Goal: Task Accomplishment & Management: Manage account settings

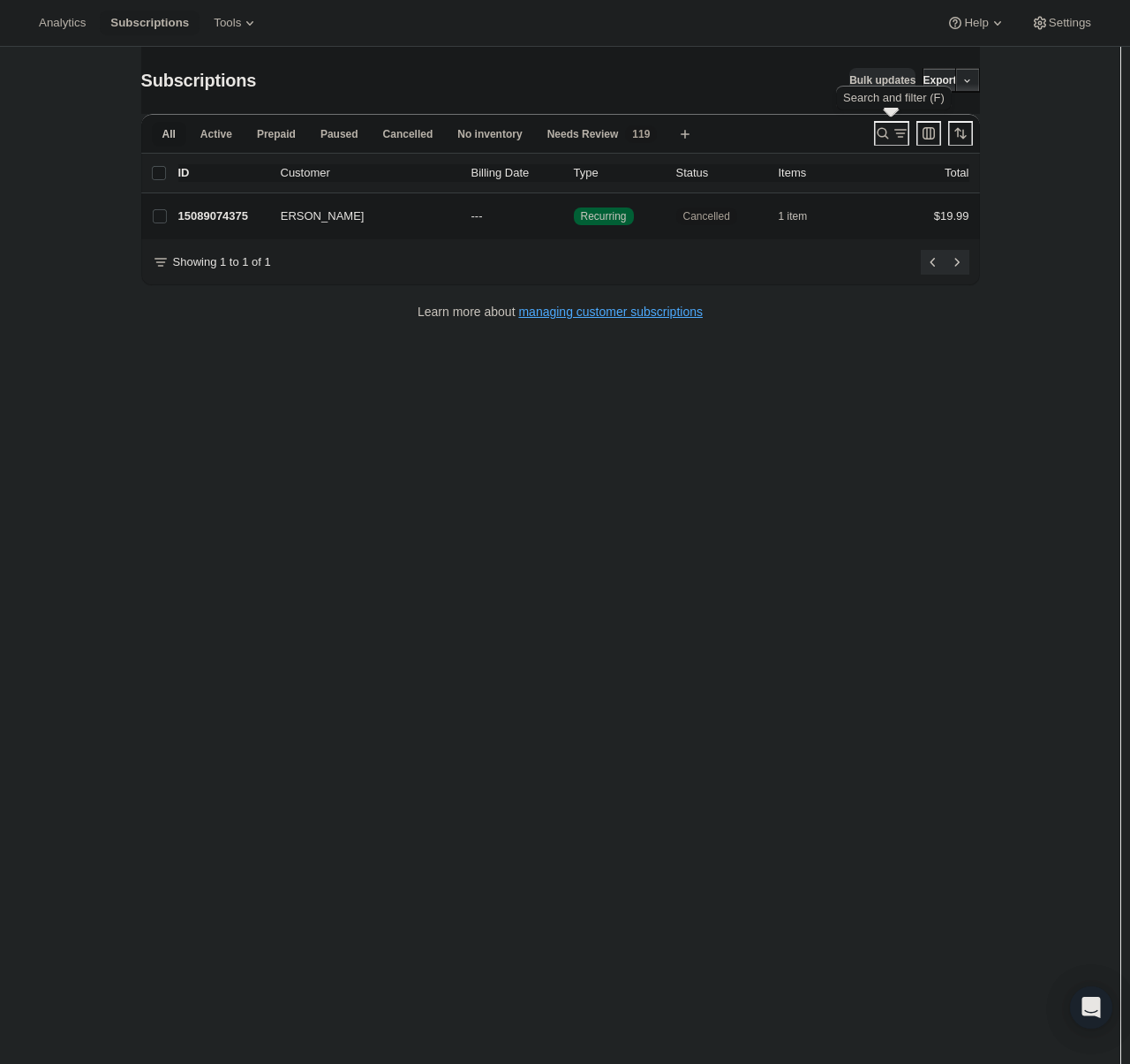
click at [883, 128] on icon "Search and filter results" at bounding box center [883, 133] width 18 height 18
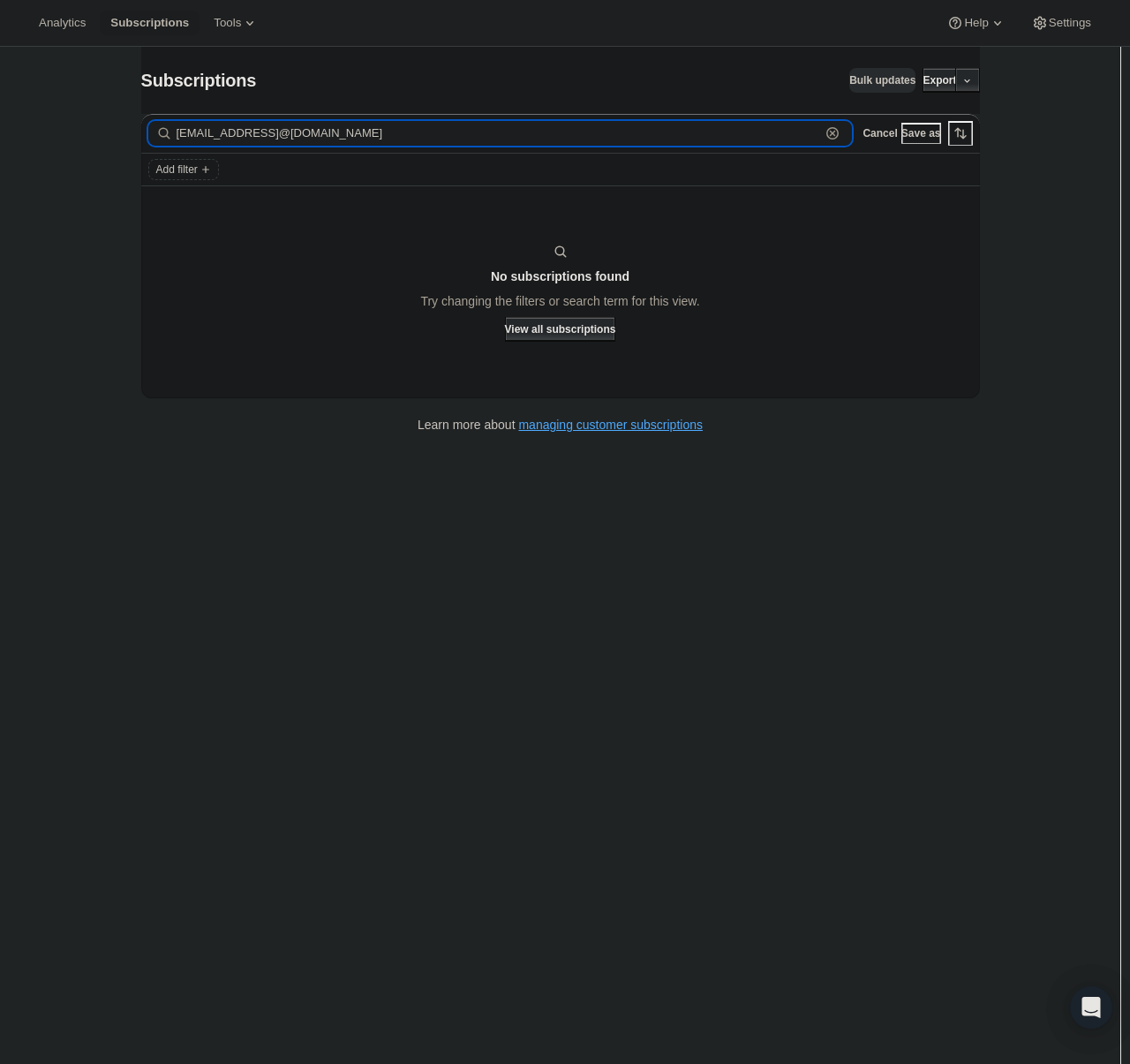
click at [348, 129] on input "[EMAIL_ADDRESS]@[DOMAIN_NAME]" at bounding box center [499, 133] width 645 height 25
paste input "text"
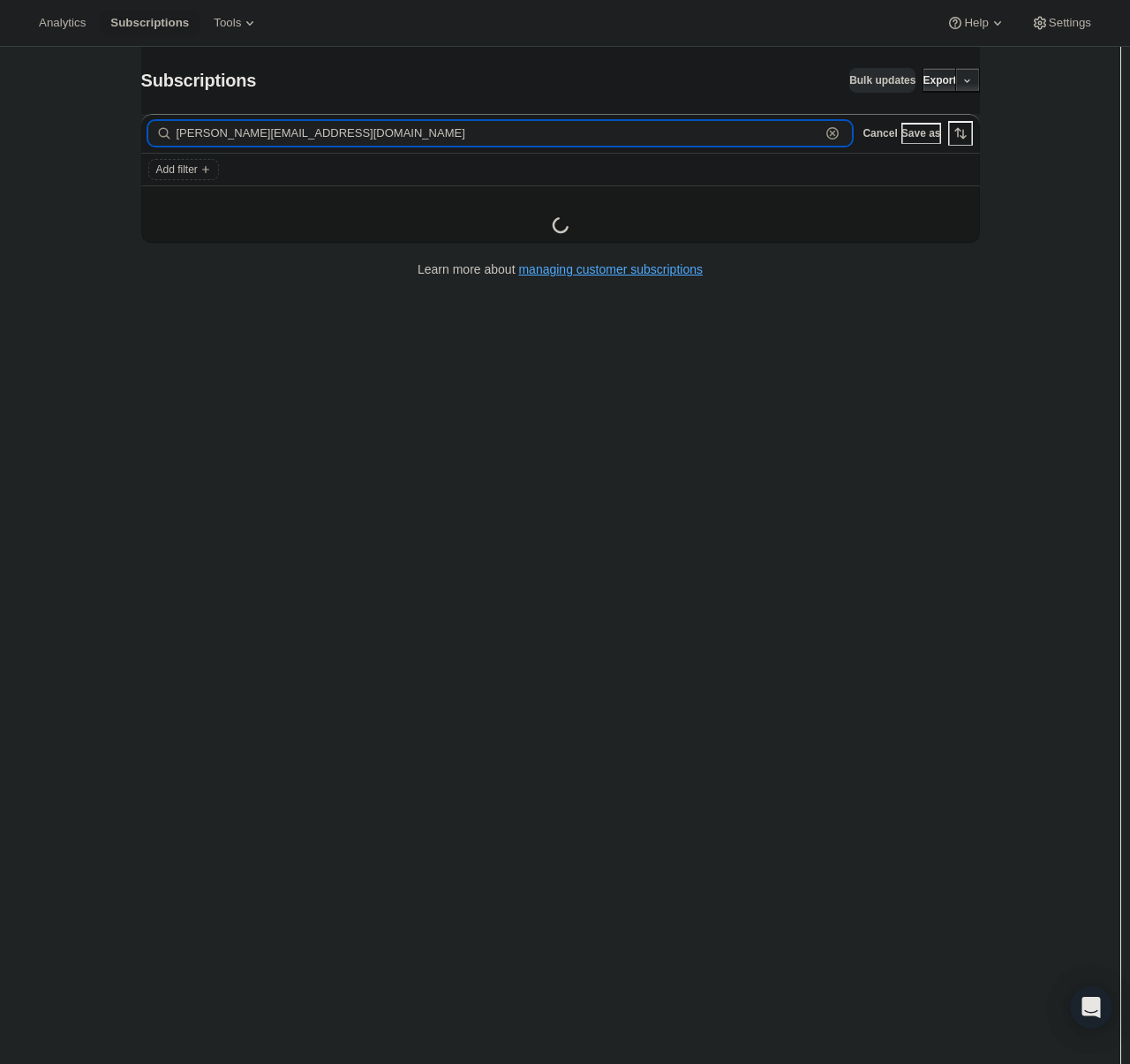
type input "[PERSON_NAME][EMAIL_ADDRESS][DOMAIN_NAME]"
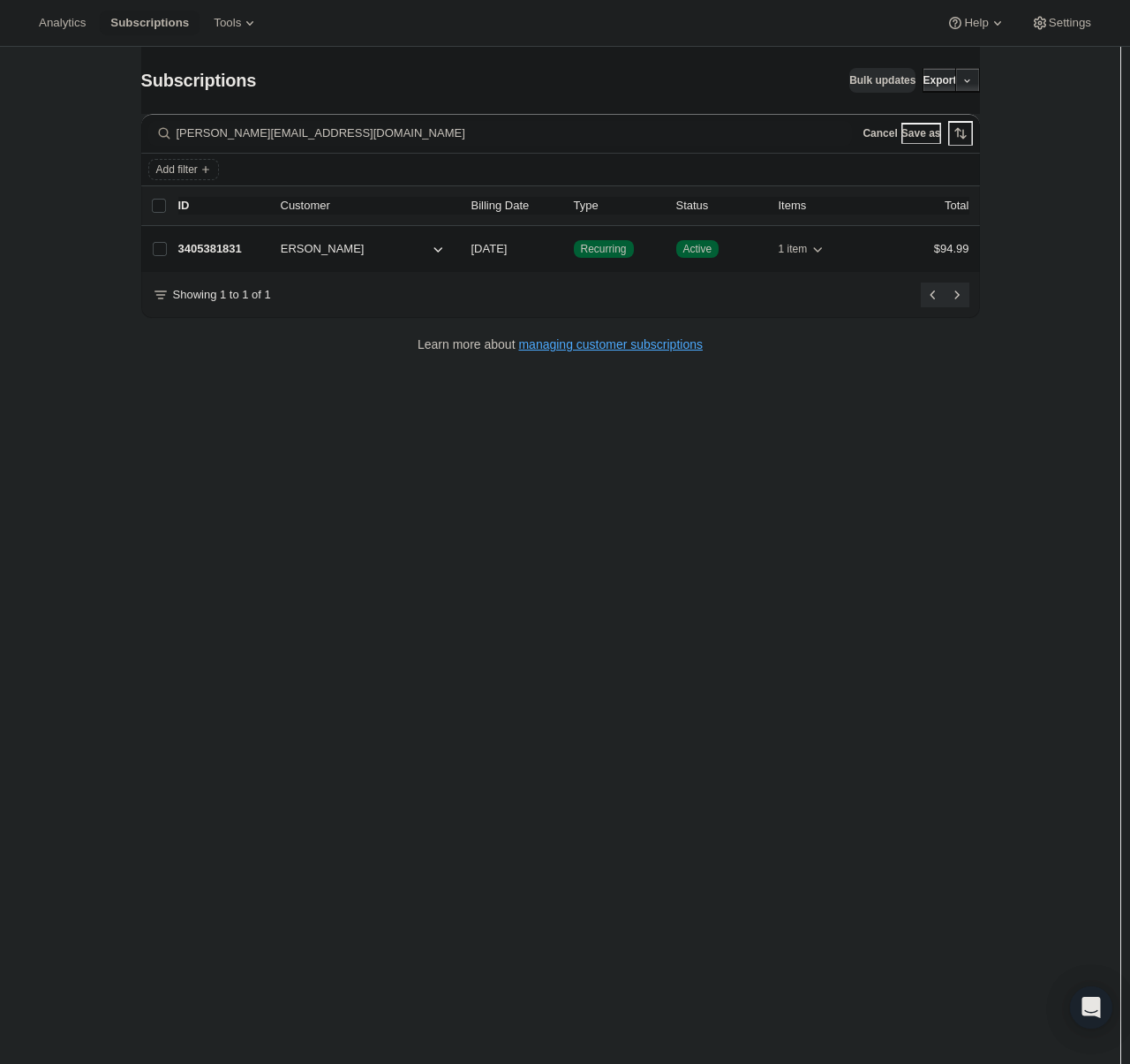
click at [222, 252] on p "3405381831" at bounding box center [222, 249] width 88 height 18
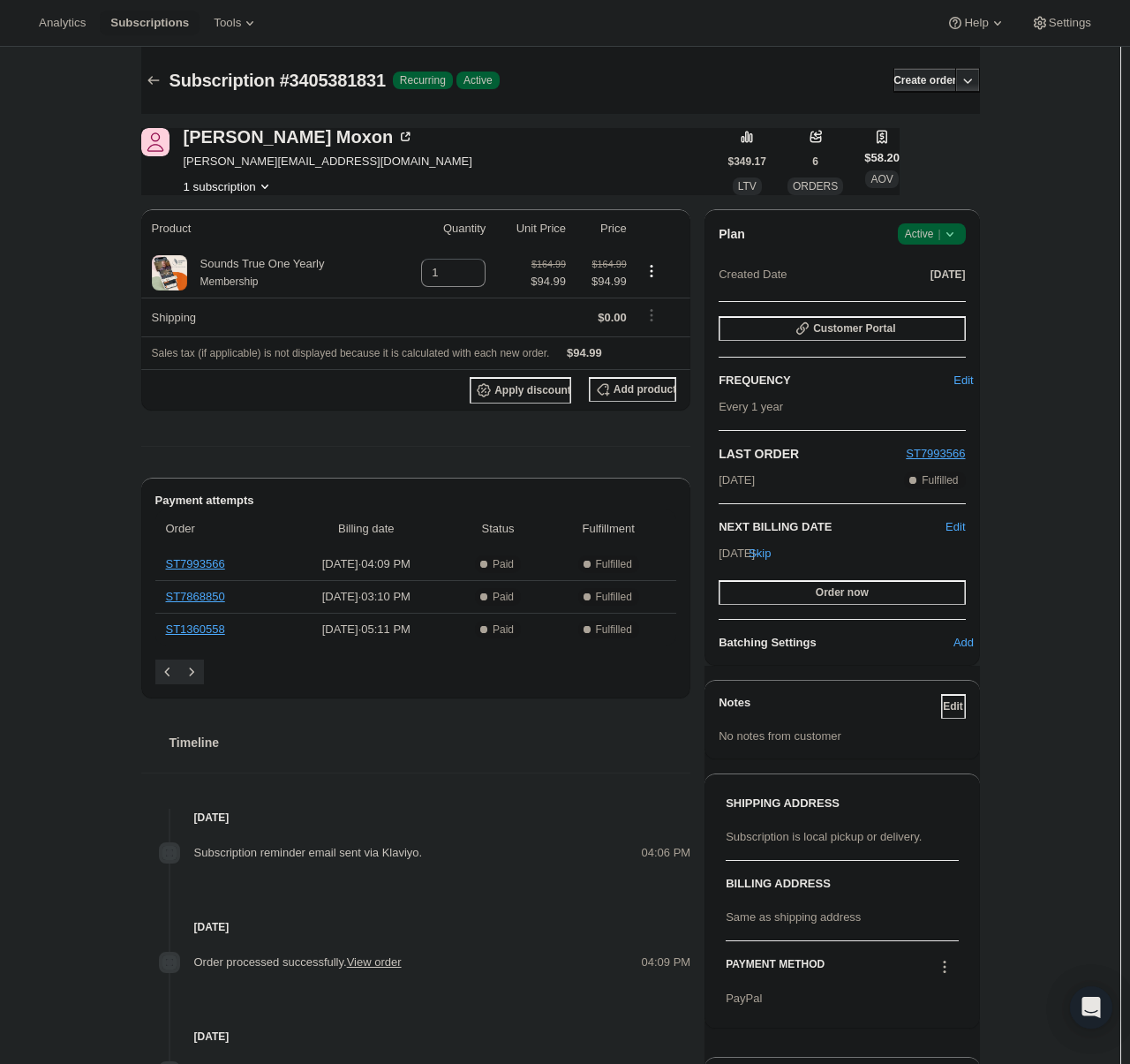
click at [926, 233] on span "Active |" at bounding box center [932, 233] width 54 height 18
click at [939, 260] on span "Pause subscription" at bounding box center [937, 269] width 100 height 18
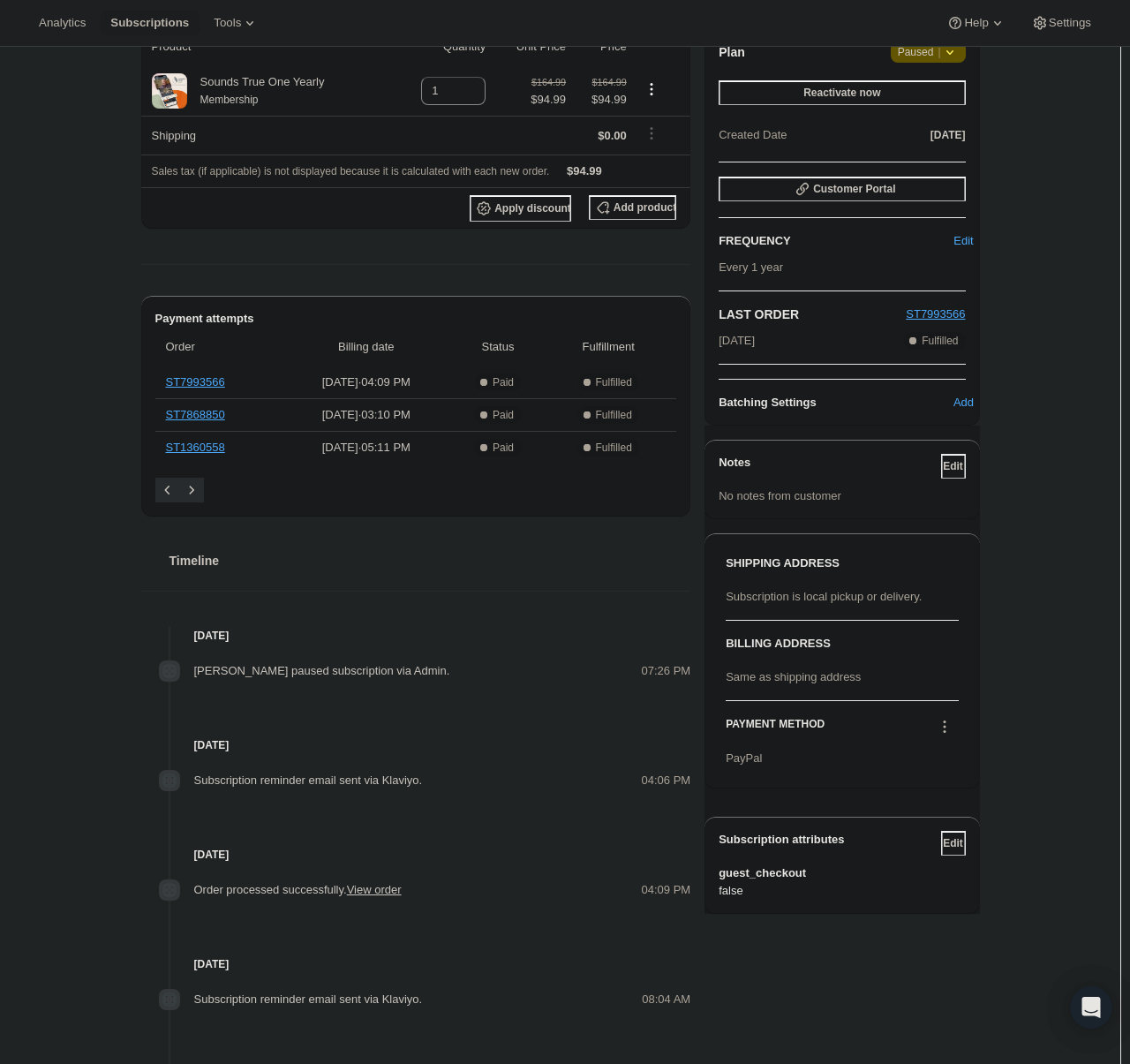
scroll to position [265, 0]
drag, startPoint x: 198, startPoint y: 843, endPoint x: 289, endPoint y: 804, distance: 99.0
click at [277, 846] on h4 "[DATE]" at bounding box center [416, 852] width 550 height 18
copy h4 "[DATE]"
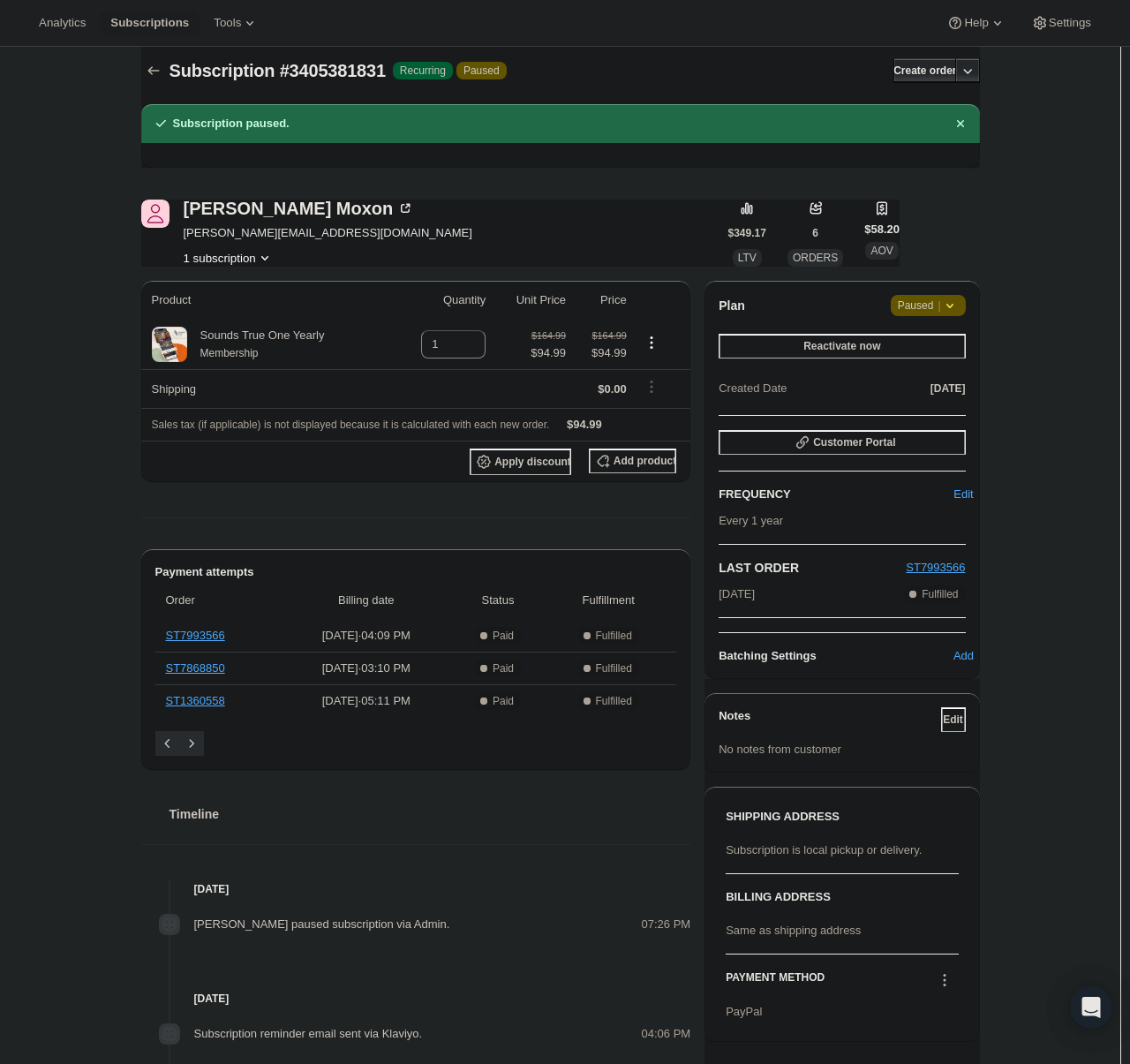
scroll to position [0, 0]
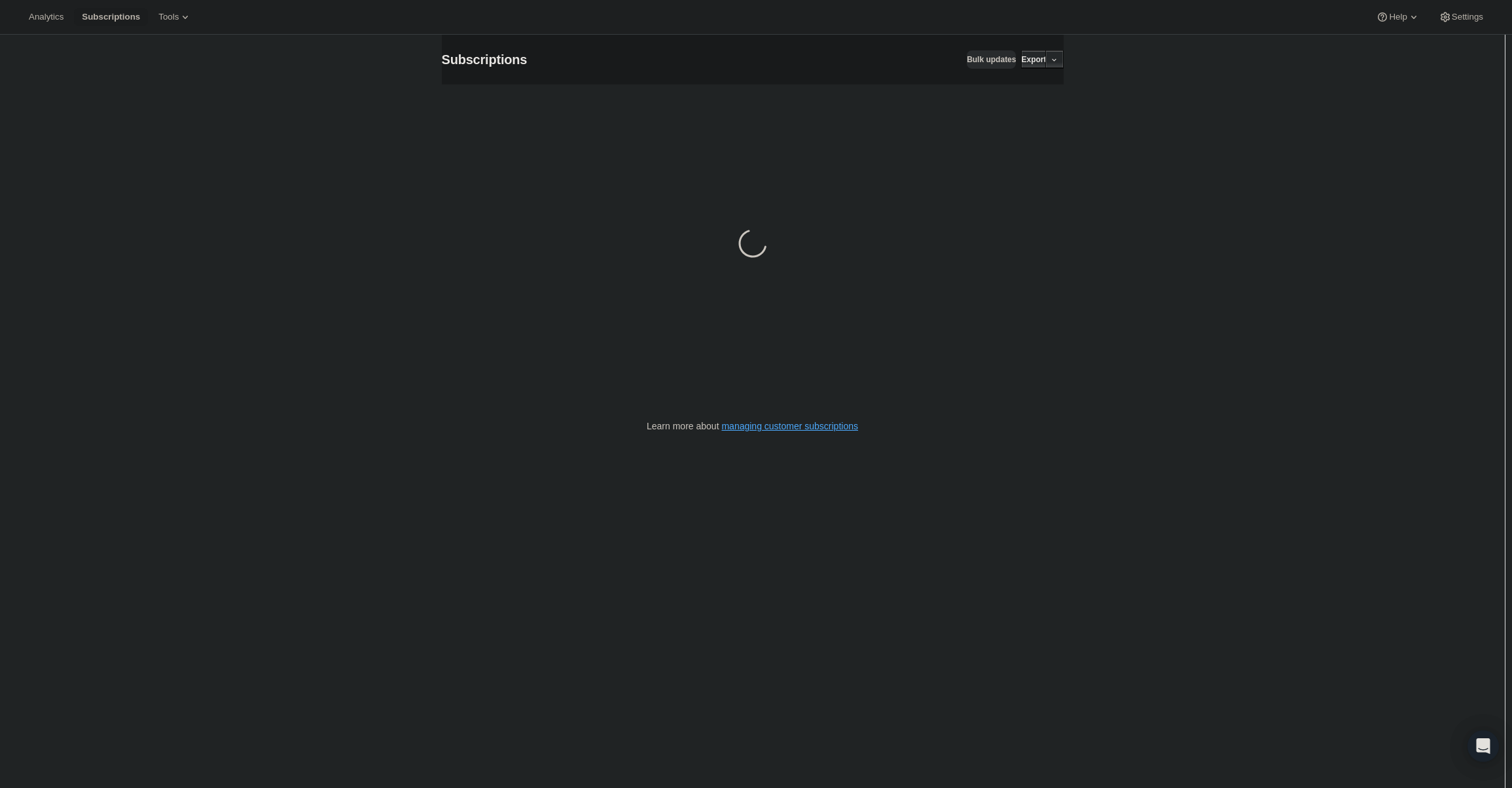
click at [753, 661] on div "Subscriptions. This page is ready Subscriptions Bulk updates More actions Bulk …" at bounding box center [752, 428] width 1505 height 788
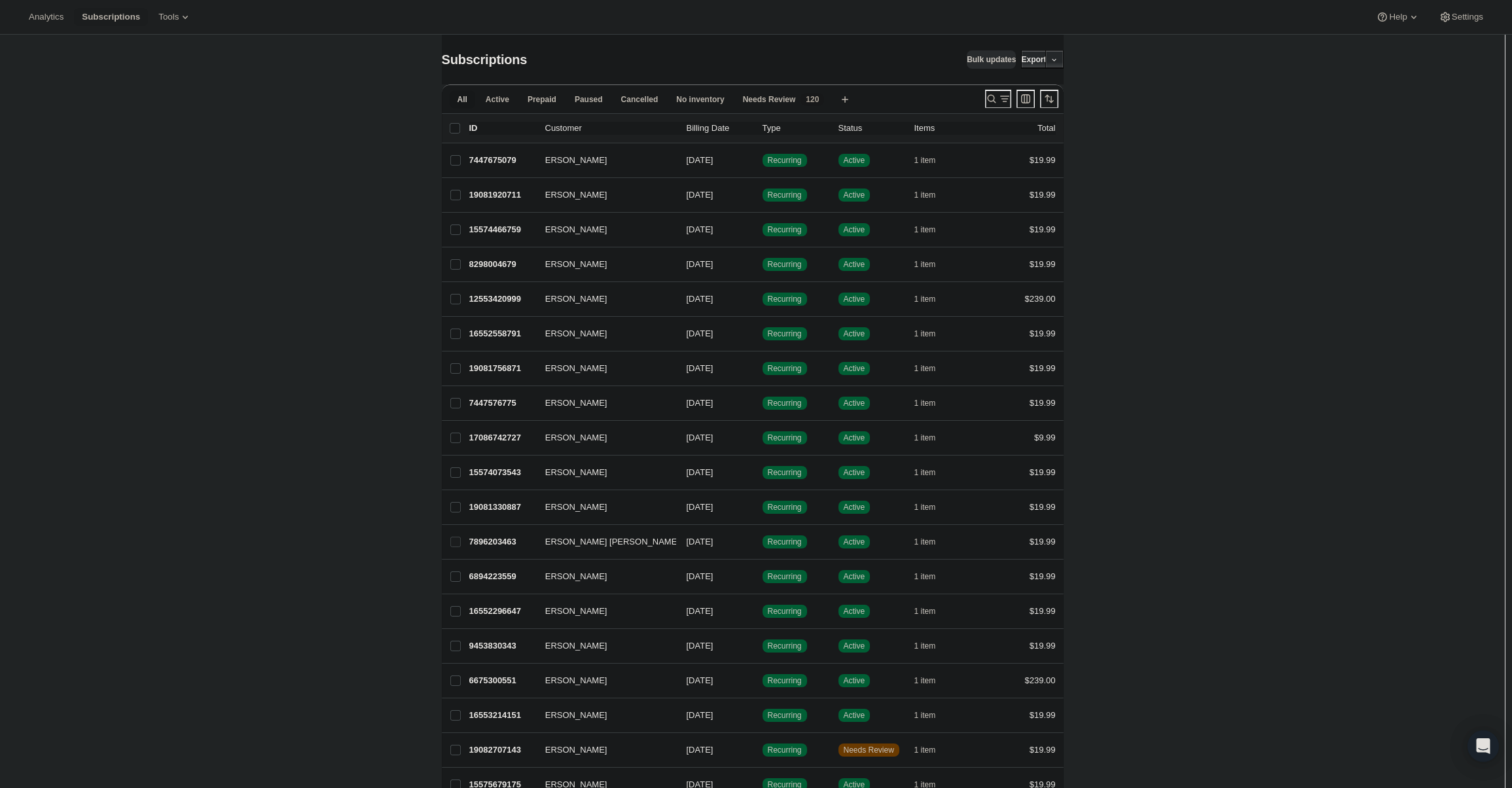
scroll to position [26, 0]
